Goal: Navigation & Orientation: Understand site structure

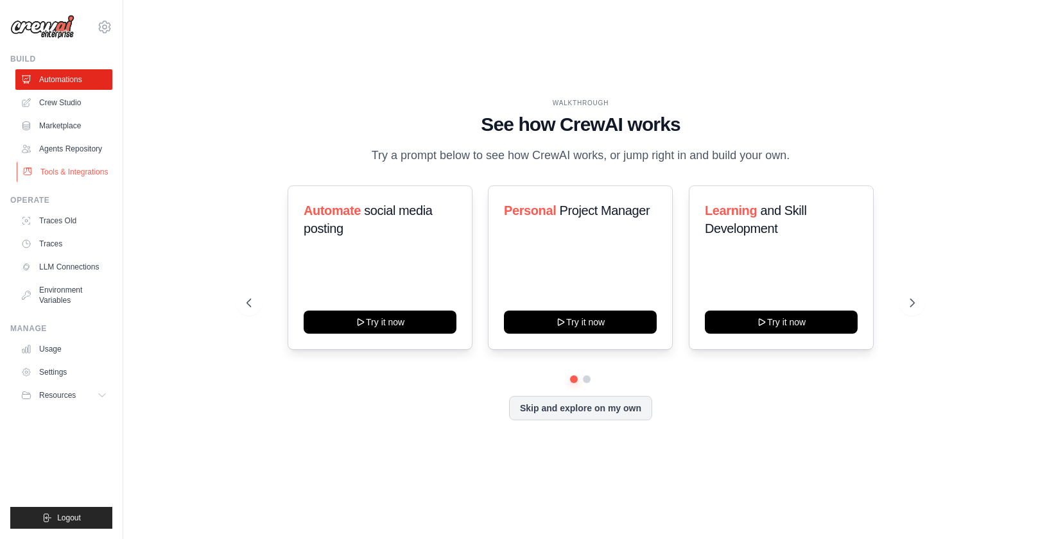
click at [87, 177] on link "Tools & Integrations" at bounding box center [65, 172] width 97 height 21
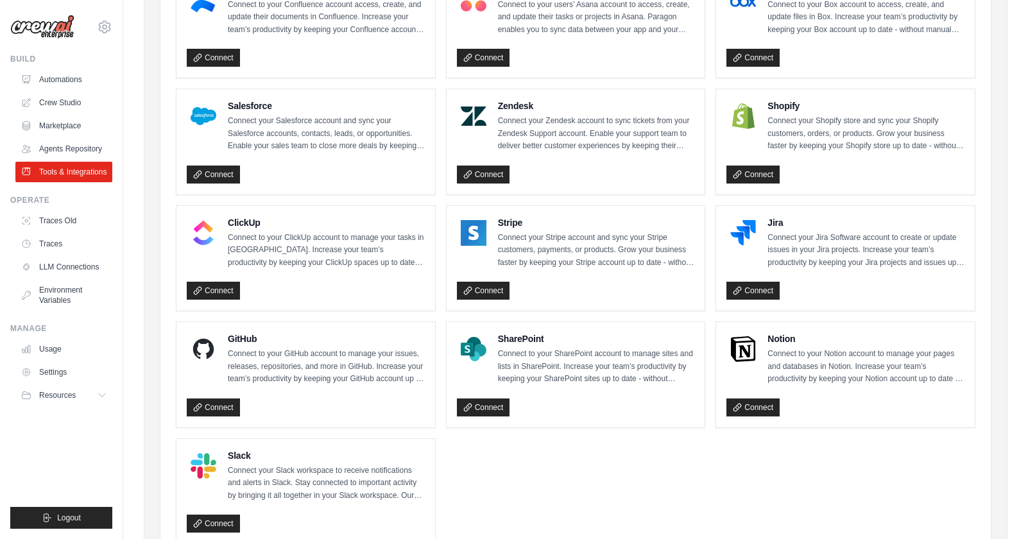
scroll to position [614, 0]
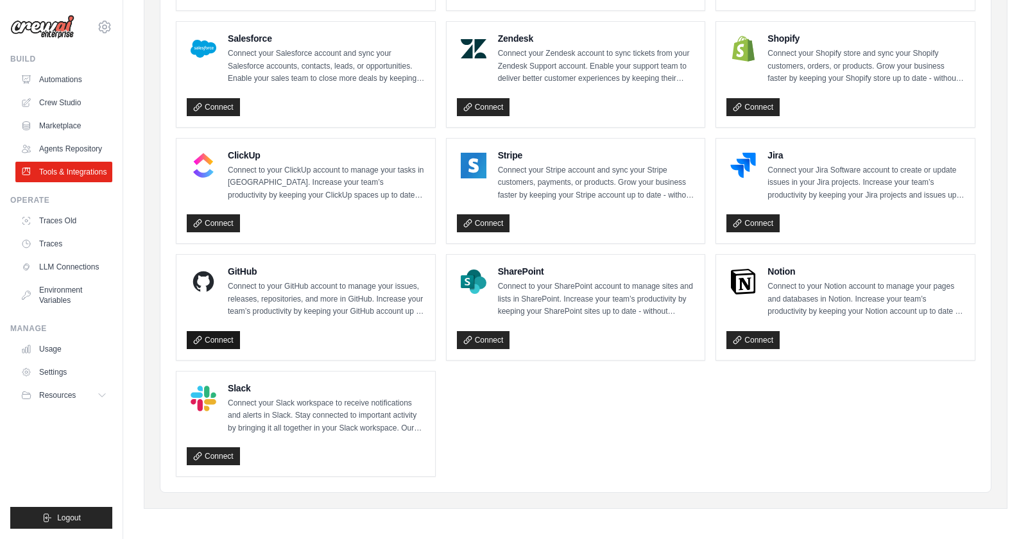
click at [198, 340] on icon at bounding box center [197, 340] width 9 height 9
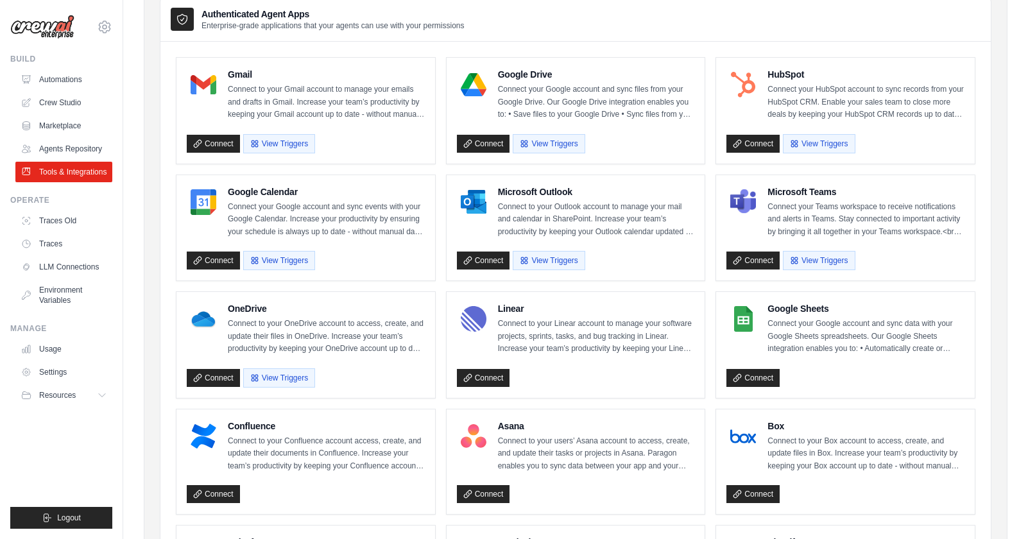
scroll to position [0, 0]
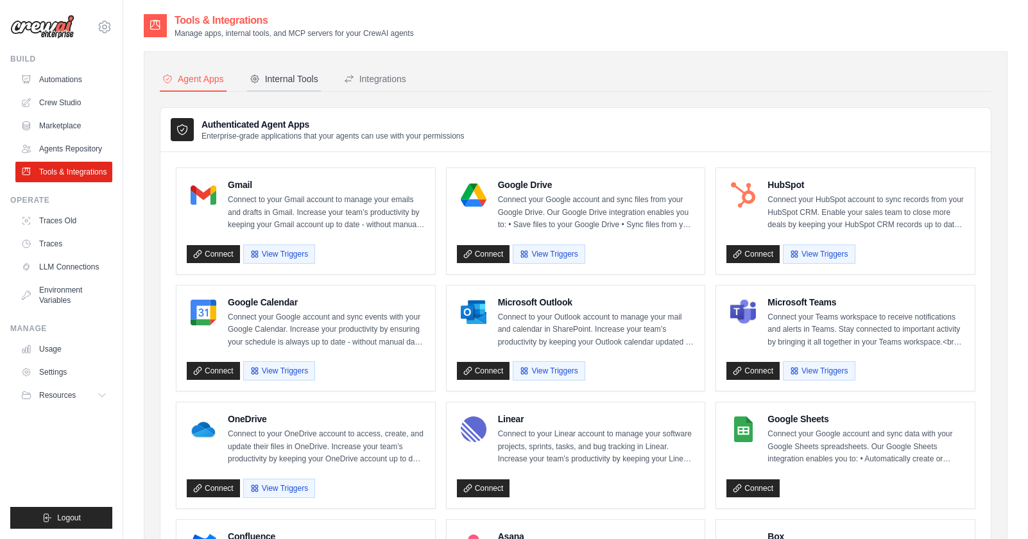
click at [261, 78] on div "Internal Tools" at bounding box center [284, 79] width 69 height 13
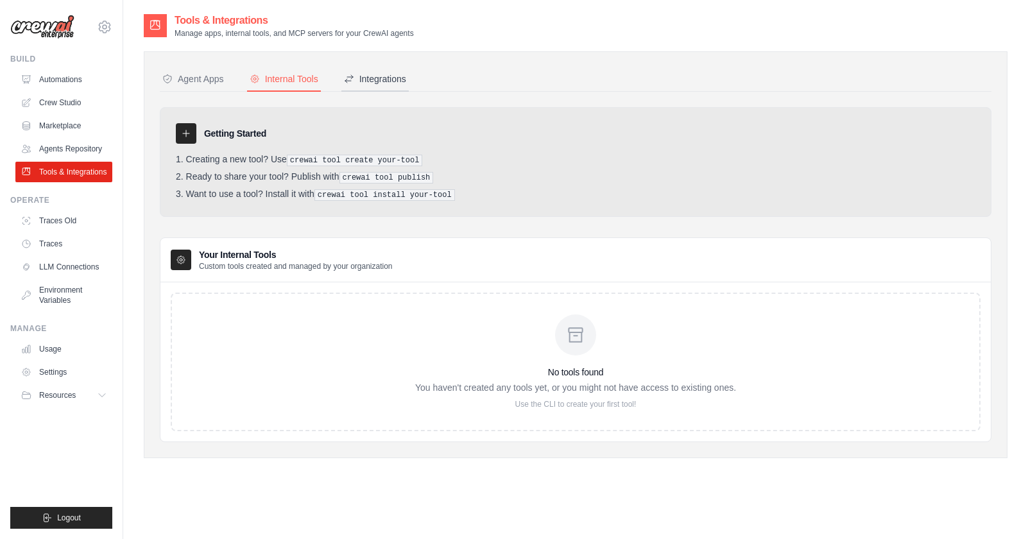
click at [392, 78] on div "Integrations" at bounding box center [375, 79] width 62 height 13
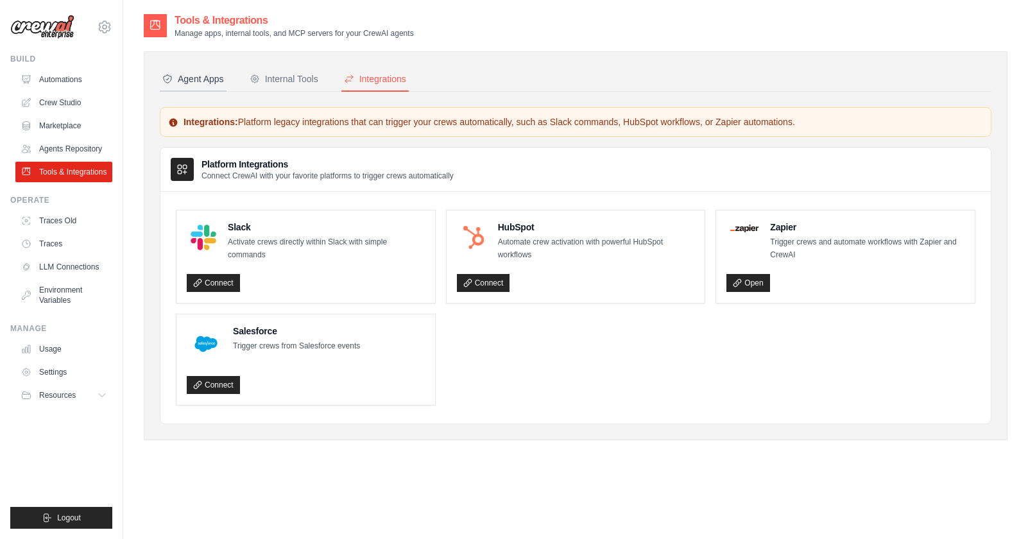
click at [185, 74] on div "Agent Apps" at bounding box center [193, 79] width 62 height 13
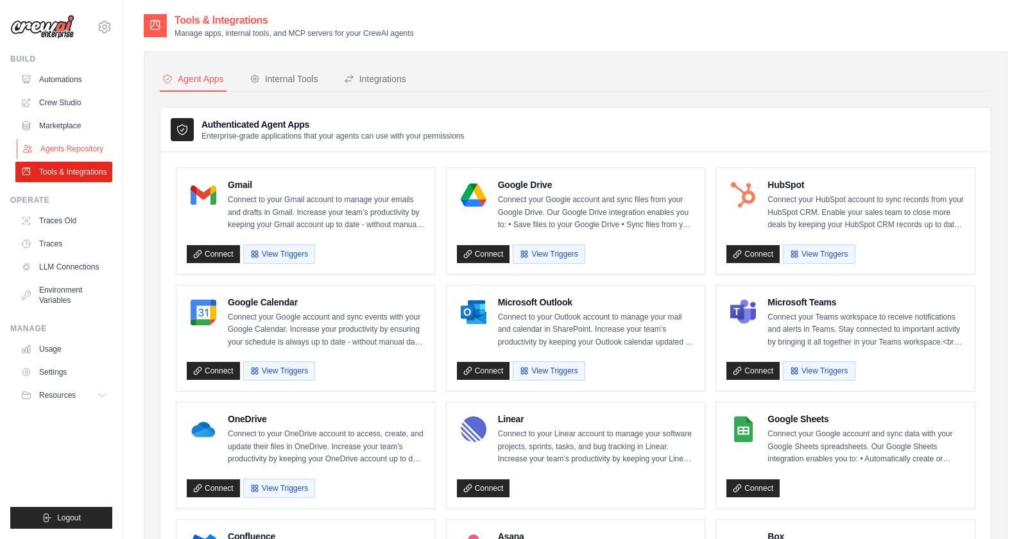
click at [72, 150] on link "Agents Repository" at bounding box center [65, 149] width 97 height 21
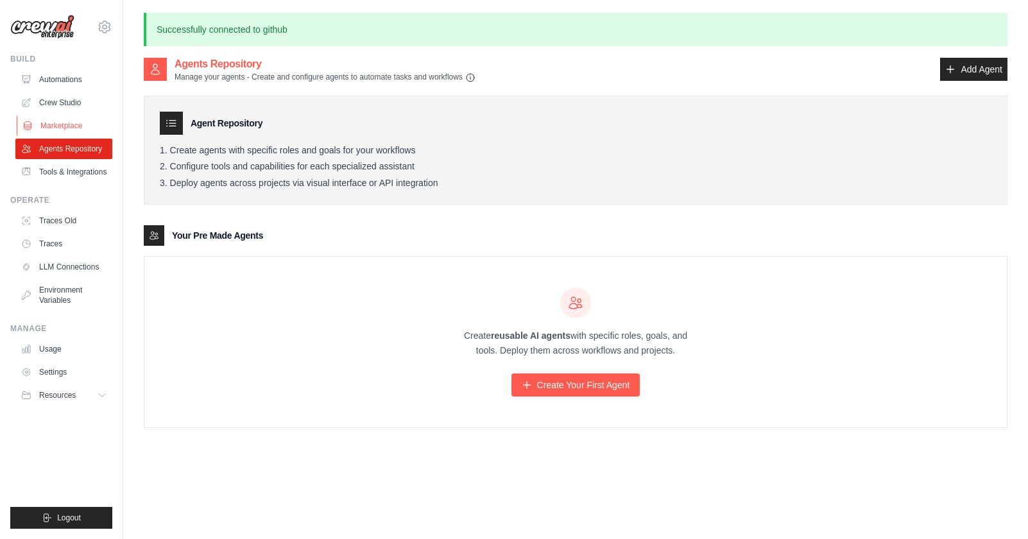
click at [89, 128] on link "Marketplace" at bounding box center [65, 126] width 97 height 21
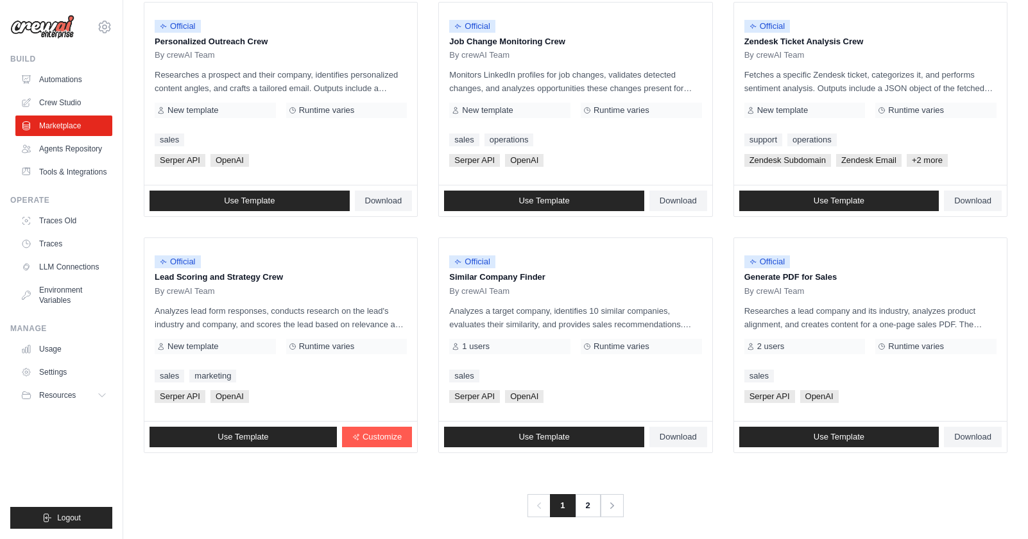
scroll to position [650, 0]
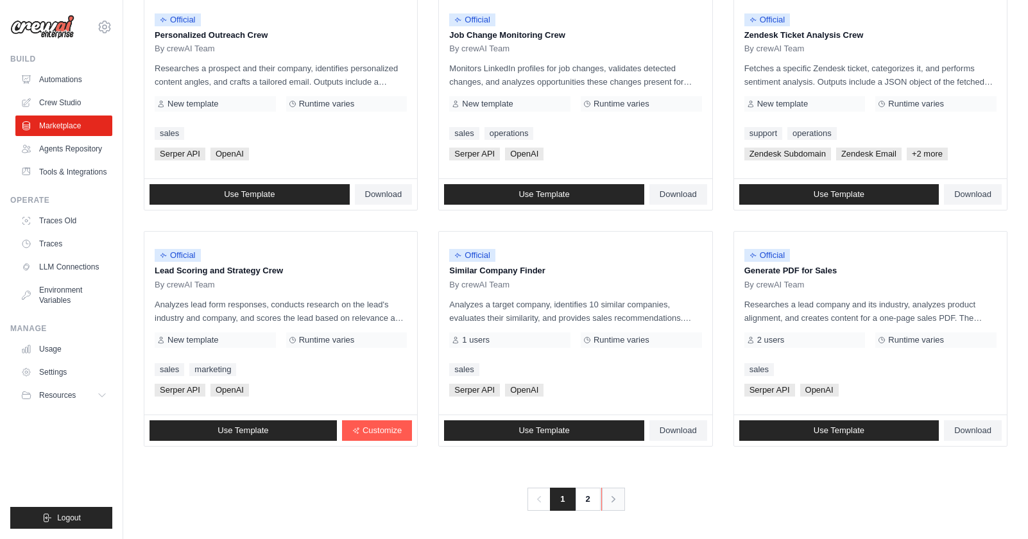
click at [614, 505] on icon "Pagination" at bounding box center [613, 499] width 13 height 13
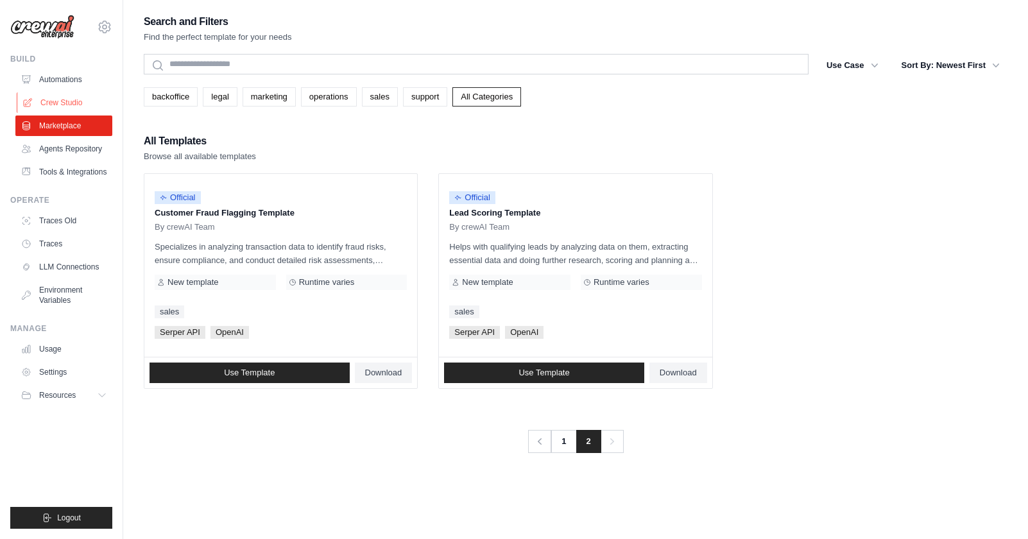
click at [65, 106] on link "Crew Studio" at bounding box center [65, 102] width 97 height 21
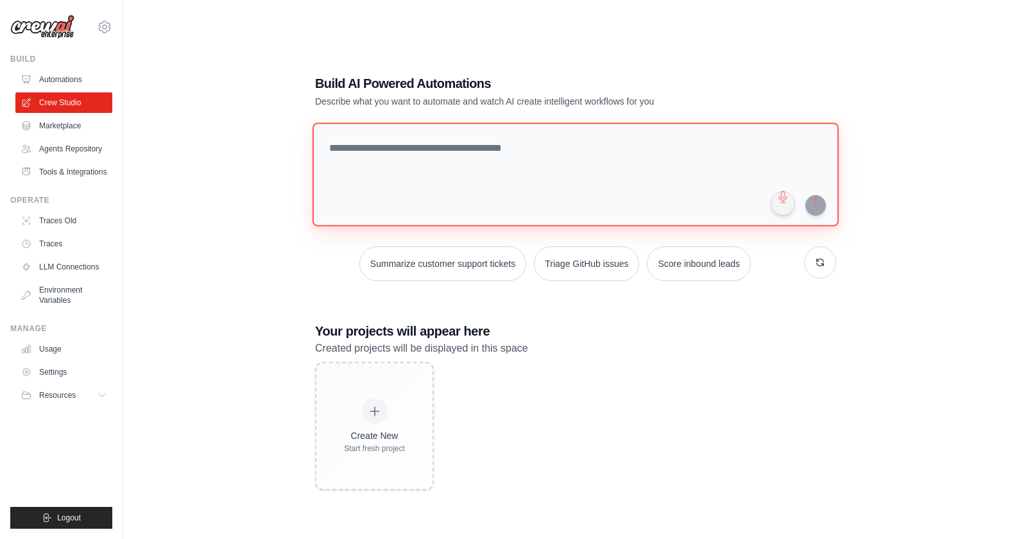
click at [470, 169] on textarea at bounding box center [576, 175] width 526 height 104
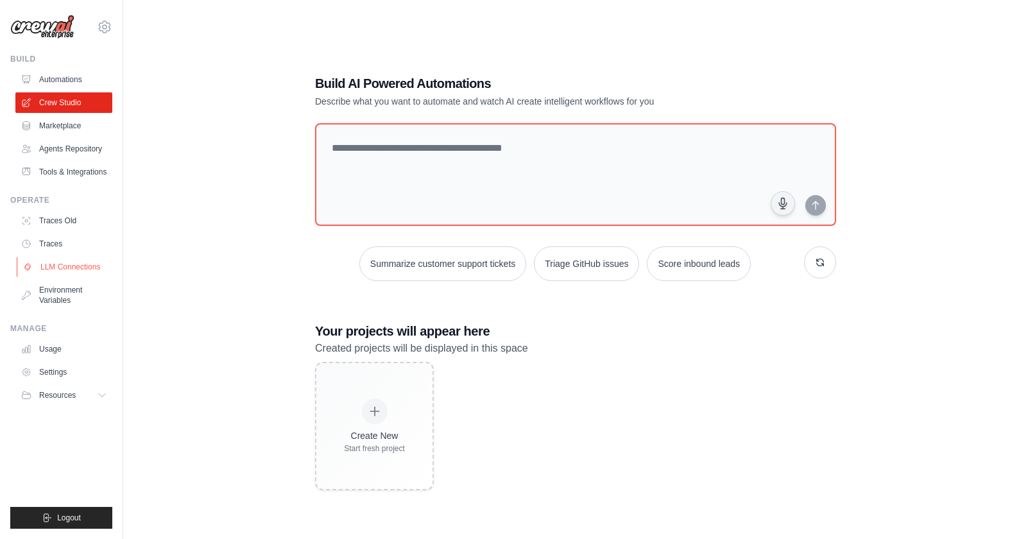
click at [76, 272] on link "LLM Connections" at bounding box center [65, 267] width 97 height 21
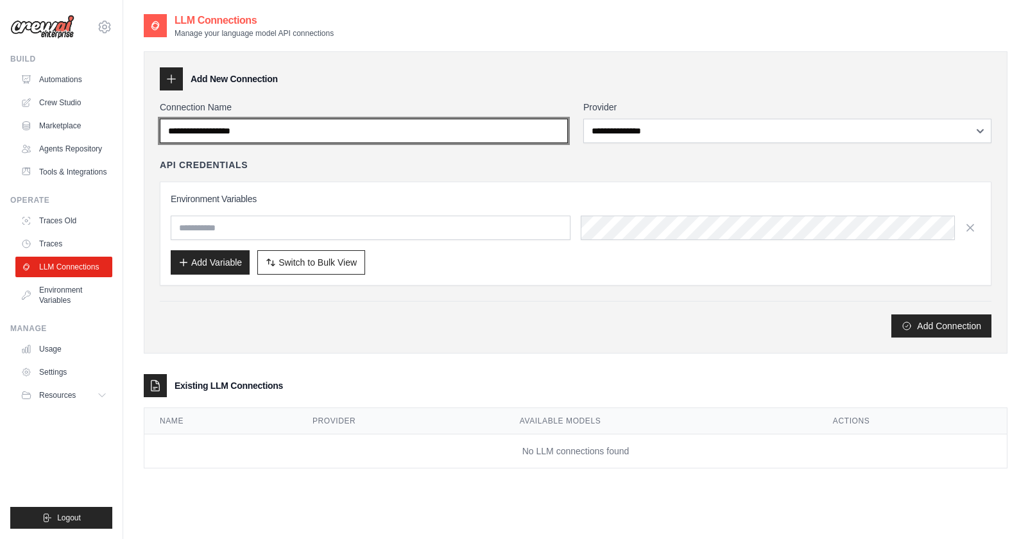
click at [313, 133] on input "Connection Name" at bounding box center [364, 131] width 408 height 24
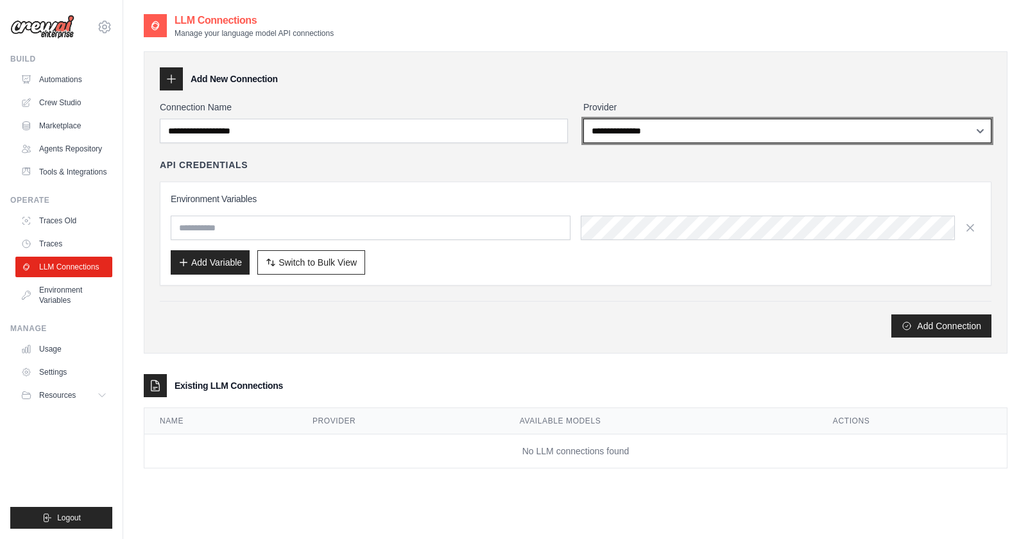
click at [626, 124] on select "**********" at bounding box center [787, 131] width 408 height 24
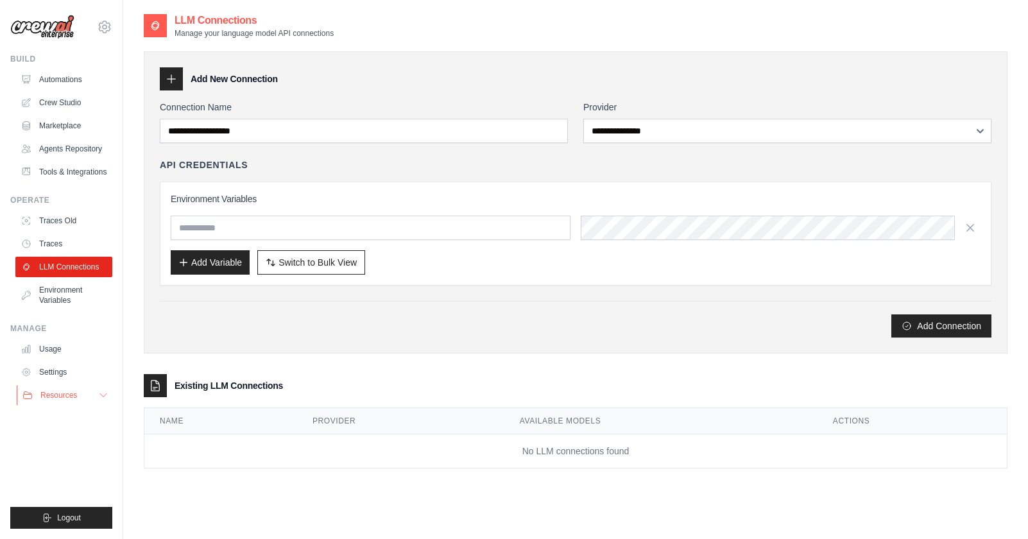
click at [51, 399] on span "Resources" at bounding box center [58, 395] width 37 height 10
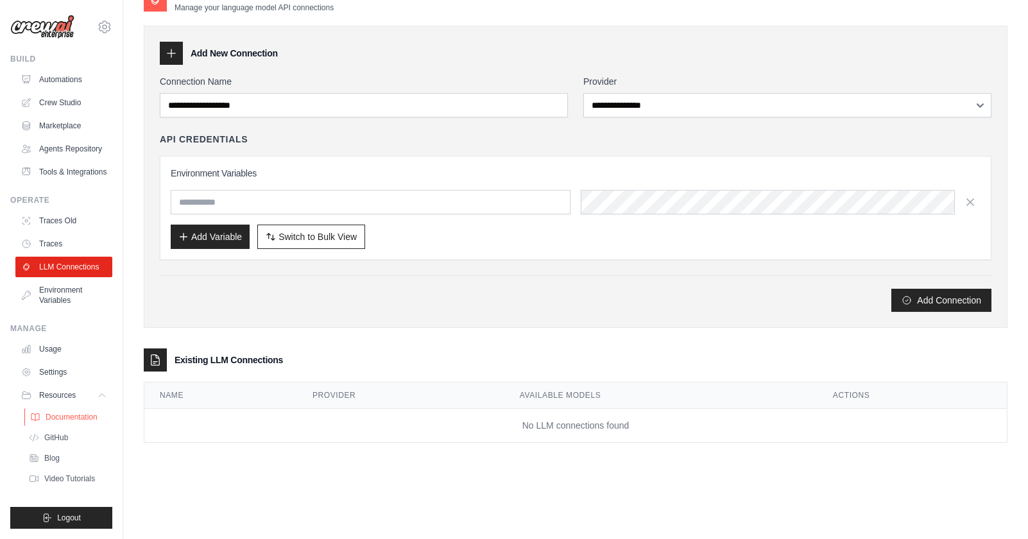
click at [81, 416] on span "Documentation" at bounding box center [72, 417] width 52 height 10
